Goal: Task Accomplishment & Management: Use online tool/utility

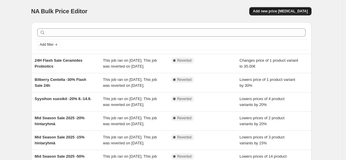
click at [288, 14] on button "Add new price [MEDICAL_DATA]" at bounding box center [280, 11] width 62 height 8
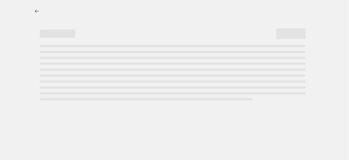
select select "percentage"
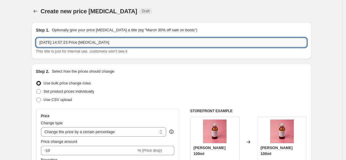
click at [97, 44] on input "[DATE] 14:57:23 Price [MEDICAL_DATA]" at bounding box center [171, 42] width 271 height 9
click at [90, 45] on input "[DATE] 14:57:23 Price chaInge job" at bounding box center [171, 42] width 271 height 9
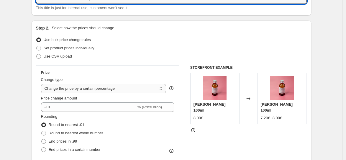
scroll to position [44, 0]
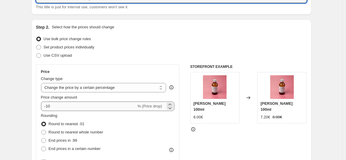
type input "I LOVE ME 2025 -30% hintaryhmä"
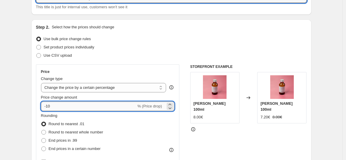
click at [50, 106] on input "-10" at bounding box center [88, 105] width 95 height 9
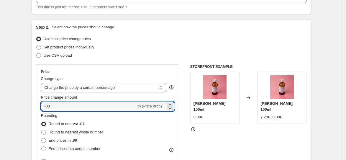
type input "-30"
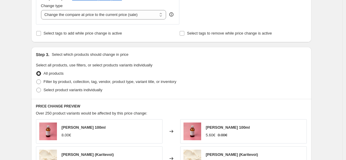
scroll to position [230, 0]
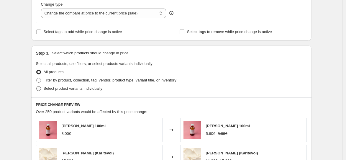
click at [47, 87] on span "Select product variants individually" at bounding box center [73, 88] width 59 height 4
click at [37, 86] on input "Select product variants individually" at bounding box center [36, 86] width 0 height 0
radio input "true"
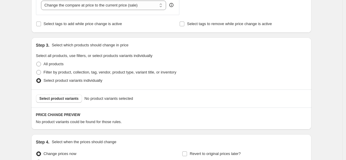
scroll to position [250, 0]
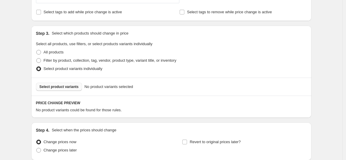
click at [57, 86] on span "Select product variants" at bounding box center [59, 86] width 39 height 5
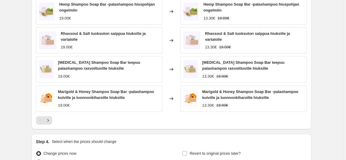
scroll to position [398, 0]
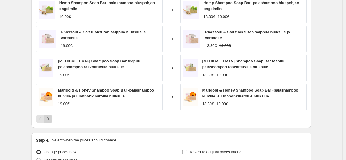
click at [50, 116] on icon "Next" at bounding box center [48, 119] width 6 height 6
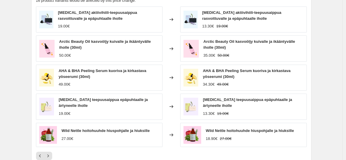
scroll to position [359, 0]
click at [51, 156] on icon "Next" at bounding box center [48, 156] width 6 height 6
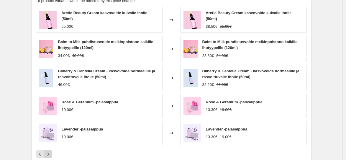
click at [49, 152] on icon "Next" at bounding box center [48, 154] width 6 height 6
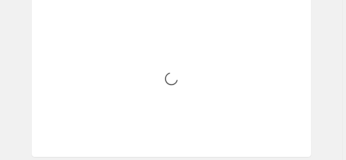
scroll to position [339, 0]
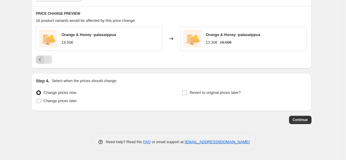
click at [40, 60] on icon "Previous" at bounding box center [40, 60] width 6 height 6
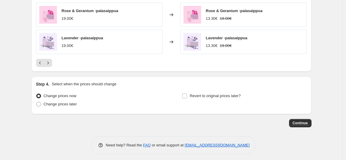
scroll to position [453, 0]
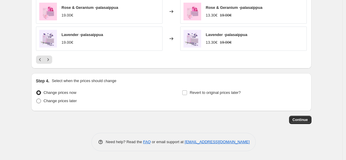
click at [46, 101] on span "Change prices later" at bounding box center [60, 100] width 33 height 4
click at [37, 99] on input "Change prices later" at bounding box center [36, 98] width 0 height 0
radio input "true"
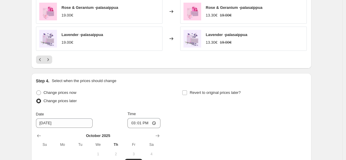
scroll to position [516, 0]
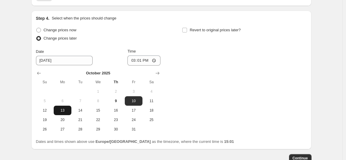
click at [61, 110] on span "13" at bounding box center [62, 110] width 13 height 5
type input "[DATE]"
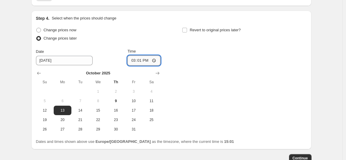
click at [140, 60] on input "15:01" at bounding box center [143, 60] width 33 height 10
type input "04:01"
click at [251, 88] on div "Change prices now Change prices later Date [DATE] Time 04:[DATE] Mo Tu We Th Fr…" at bounding box center [171, 80] width 271 height 108
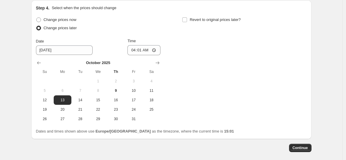
scroll to position [526, 0]
click at [184, 19] on input "Revert to original prices later?" at bounding box center [184, 19] width 5 height 5
checkbox input "true"
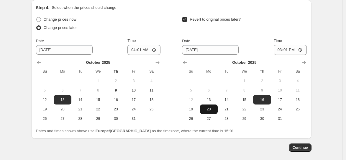
click at [210, 111] on span "20" at bounding box center [208, 109] width 13 height 5
type input "[DATE]"
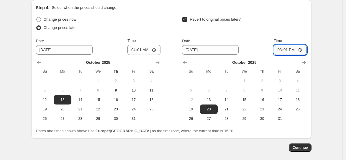
click at [286, 51] on input "15:01" at bounding box center [290, 50] width 33 height 10
type input "09:00"
click at [311, 147] on button "Continue" at bounding box center [300, 147] width 22 height 8
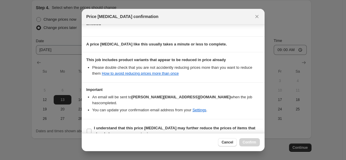
scroll to position [87, 0]
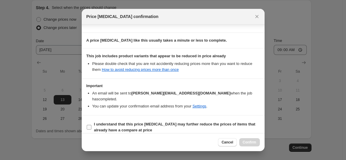
click at [88, 125] on input "I understand that this price [MEDICAL_DATA] may further reduce the prices of it…" at bounding box center [89, 127] width 5 height 5
checkbox input "true"
click at [244, 142] on span "Confirm" at bounding box center [250, 142] width 14 height 5
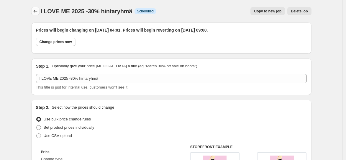
click at [38, 8] on button "Price change jobs" at bounding box center [35, 11] width 8 height 8
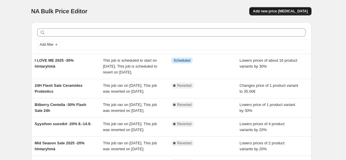
click at [281, 10] on span "Add new price [MEDICAL_DATA]" at bounding box center [280, 11] width 55 height 5
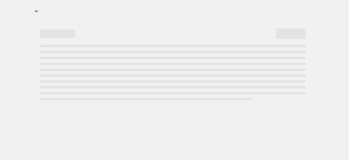
select select "percentage"
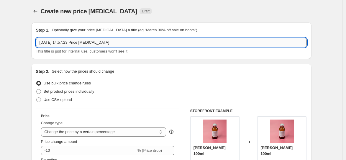
click at [109, 43] on input "[DATE] 14:57:23 Price [MEDICAL_DATA]" at bounding box center [171, 42] width 271 height 9
click at [110, 46] on input "[DATE] 14:57:23 Price [MEDICAL_DATA]" at bounding box center [171, 42] width 271 height 9
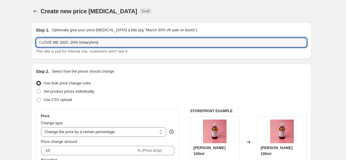
type input "I LOVE ME 2025 -20% hintaryhmä"
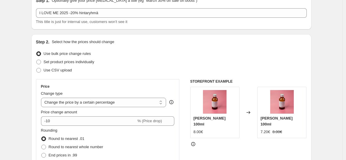
scroll to position [103, 0]
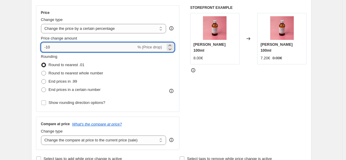
click at [49, 47] on input "-10" at bounding box center [88, 46] width 95 height 9
type input "-20"
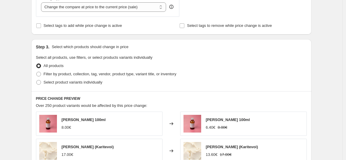
scroll to position [237, 0]
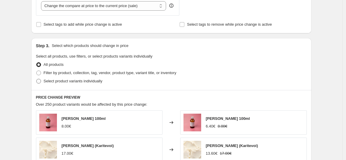
click at [41, 82] on span at bounding box center [38, 81] width 5 height 5
click at [37, 79] on input "Select product variants individually" at bounding box center [36, 79] width 0 height 0
radio input "true"
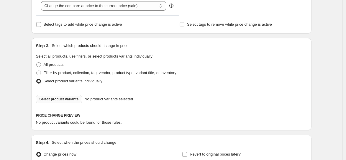
click at [75, 100] on span "Select product variants" at bounding box center [59, 99] width 39 height 5
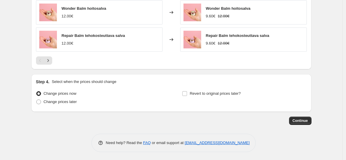
scroll to position [451, 0]
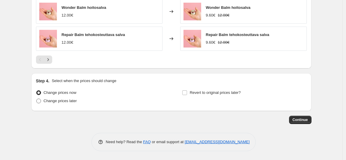
click at [40, 100] on span at bounding box center [38, 100] width 5 height 5
click at [37, 99] on input "Change prices later" at bounding box center [36, 98] width 0 height 0
radio input "true"
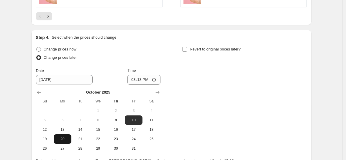
scroll to position [495, 0]
click at [62, 131] on span "13" at bounding box center [62, 129] width 13 height 5
type input "[DATE]"
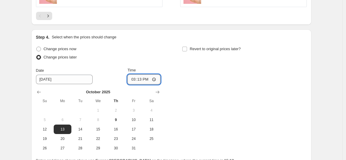
click at [138, 80] on input "15:13" at bounding box center [143, 79] width 33 height 10
type input "04:00"
click at [197, 50] on span "Revert to original prices later?" at bounding box center [215, 49] width 51 height 4
click at [187, 50] on input "Revert to original prices later?" at bounding box center [184, 49] width 5 height 5
checkbox input "true"
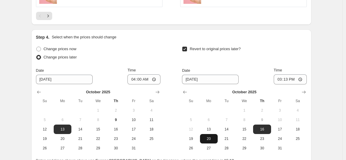
click at [208, 143] on button "20" at bounding box center [209, 138] width 18 height 9
type input "[DATE]"
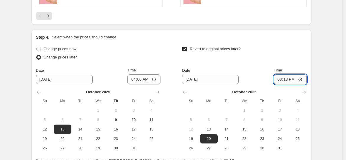
click at [287, 80] on input "15:13" at bounding box center [290, 79] width 33 height 10
type input "09:00"
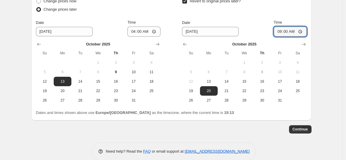
scroll to position [550, 0]
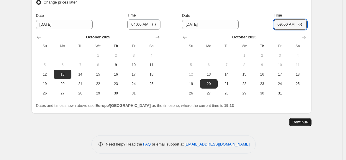
click at [298, 126] on button "Continue" at bounding box center [300, 122] width 22 height 8
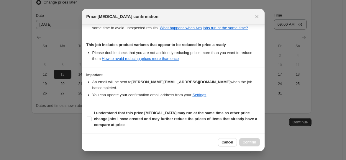
scroll to position [129, 0]
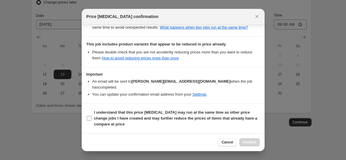
click at [93, 121] on label "I understand that this price [MEDICAL_DATA] may run at the same time as other p…" at bounding box center [172, 118] width 173 height 20
click at [91, 121] on input "I understand that this price [MEDICAL_DATA] may run at the same time as other p…" at bounding box center [89, 118] width 5 height 5
checkbox input "true"
click at [254, 145] on button "Confirm" at bounding box center [249, 142] width 21 height 8
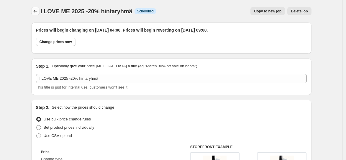
click at [36, 14] on icon "Price change jobs" at bounding box center [35, 11] width 6 height 6
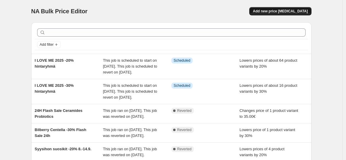
click at [282, 14] on button "Add new price [MEDICAL_DATA]" at bounding box center [280, 11] width 62 height 8
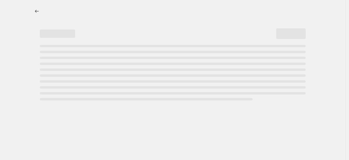
select select "percentage"
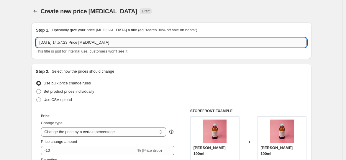
click at [81, 41] on input "[DATE] 14:57:23 Price [MEDICAL_DATA]" at bounding box center [171, 42] width 271 height 9
click at [81, 42] on input "[DATE] 14:57:23 Price [MEDICAL_DATA]" at bounding box center [171, 42] width 271 height 9
click at [81, 41] on input "[DATE] 14:57:23 Price [MEDICAL_DATA]" at bounding box center [171, 42] width 271 height 9
type input "i"
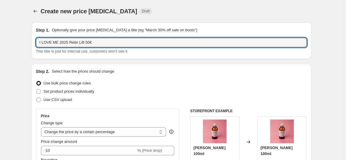
type input "I LOVE ME 2025 Retin Lift 50€"
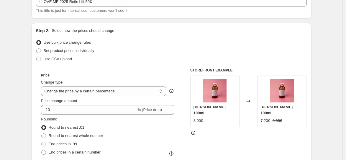
scroll to position [50, 0]
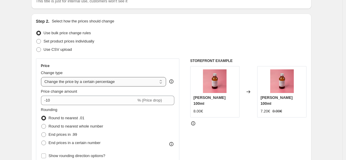
click at [124, 77] on select "Change the price to a certain amount Change the price by a certain amount Chang…" at bounding box center [103, 81] width 125 height 9
select select "to"
click at [42, 77] on select "Change the price to a certain amount Change the price by a certain amount Chang…" at bounding box center [103, 81] width 125 height 9
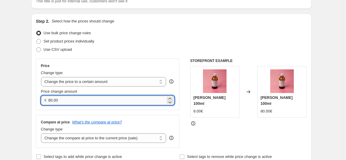
click at [53, 100] on input "80.00" at bounding box center [106, 100] width 117 height 9
type input "50.00"
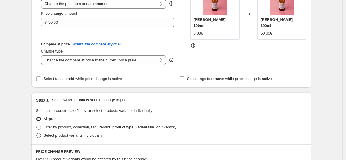
click at [43, 137] on label "Select product variants individually" at bounding box center [69, 135] width 66 height 8
click at [37, 133] on input "Select product variants individually" at bounding box center [36, 133] width 0 height 0
radio input "true"
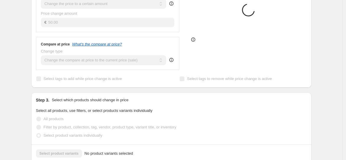
scroll to position [207, 0]
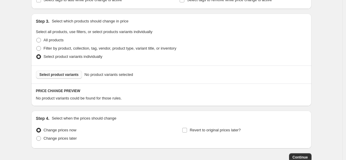
click at [79, 75] on span "Select product variants" at bounding box center [59, 74] width 39 height 5
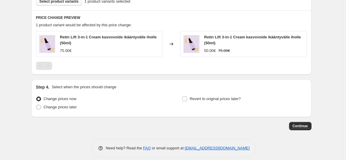
scroll to position [286, 0]
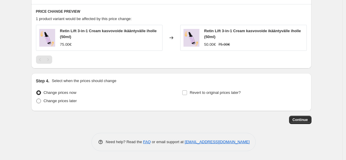
click at [53, 102] on span "Change prices later" at bounding box center [60, 100] width 33 height 4
click at [37, 99] on input "Change prices later" at bounding box center [36, 98] width 0 height 0
radio input "true"
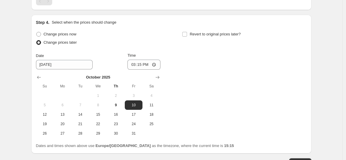
scroll to position [387, 0]
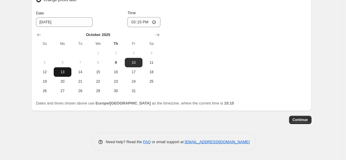
click at [65, 73] on span "13" at bounding box center [62, 72] width 13 height 5
type input "[DATE]"
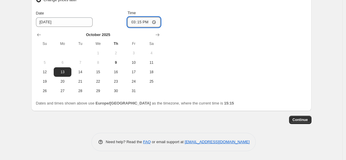
click at [139, 19] on input "15:15" at bounding box center [143, 22] width 33 height 10
click at [139, 21] on input "00:04" at bounding box center [143, 22] width 33 height 10
type input "04:00"
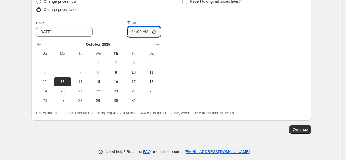
scroll to position [375, 0]
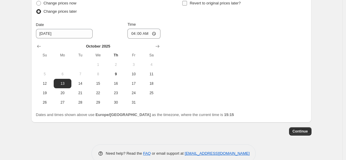
click at [207, 6] on span "Revert to original prices later?" at bounding box center [215, 3] width 51 height 6
click at [187, 6] on input "Revert to original prices later?" at bounding box center [184, 3] width 5 height 5
checkbox input "true"
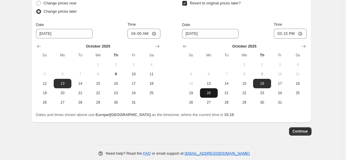
click at [215, 96] on button "20" at bounding box center [209, 92] width 18 height 9
type input "[DATE]"
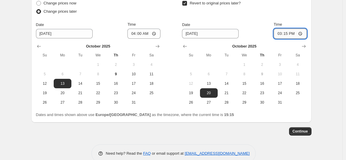
click at [285, 36] on input "15:15" at bounding box center [290, 34] width 33 height 10
type input "09:00"
click at [282, 25] on span "Time" at bounding box center [278, 24] width 8 height 4
click at [289, 29] on input "09:00" at bounding box center [290, 34] width 33 height 10
click at [282, 22] on label "Time" at bounding box center [278, 25] width 8 height 6
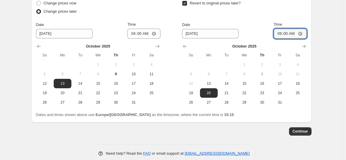
click at [289, 29] on input "09:00" at bounding box center [290, 34] width 33 height 10
click at [302, 16] on div "Revert to original prices later?" at bounding box center [244, 8] width 124 height 18
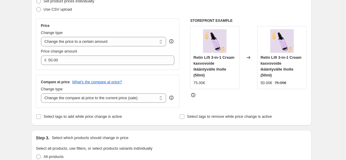
scroll to position [387, 0]
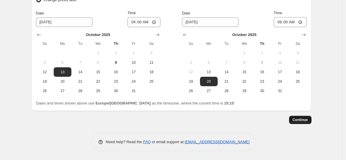
click at [301, 118] on span "Continue" at bounding box center [299, 119] width 15 height 5
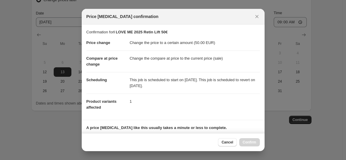
scroll to position [93, 0]
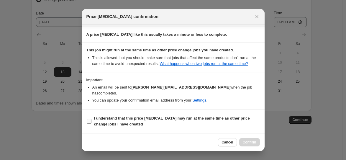
click at [103, 121] on span "I understand that this price [MEDICAL_DATA] may run at the same time as other p…" at bounding box center [177, 121] width 166 height 12
click at [91, 121] on input "I understand that this price [MEDICAL_DATA] may run at the same time as other p…" at bounding box center [89, 121] width 5 height 5
checkbox input "true"
click at [249, 138] on button "Confirm" at bounding box center [249, 142] width 21 height 8
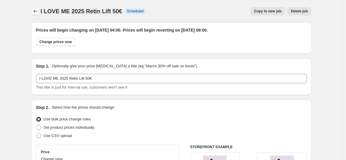
click at [33, 9] on button "Price change jobs" at bounding box center [35, 11] width 8 height 8
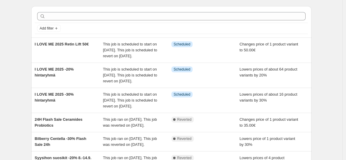
scroll to position [23, 0]
